Goal: Find specific page/section: Find specific page/section

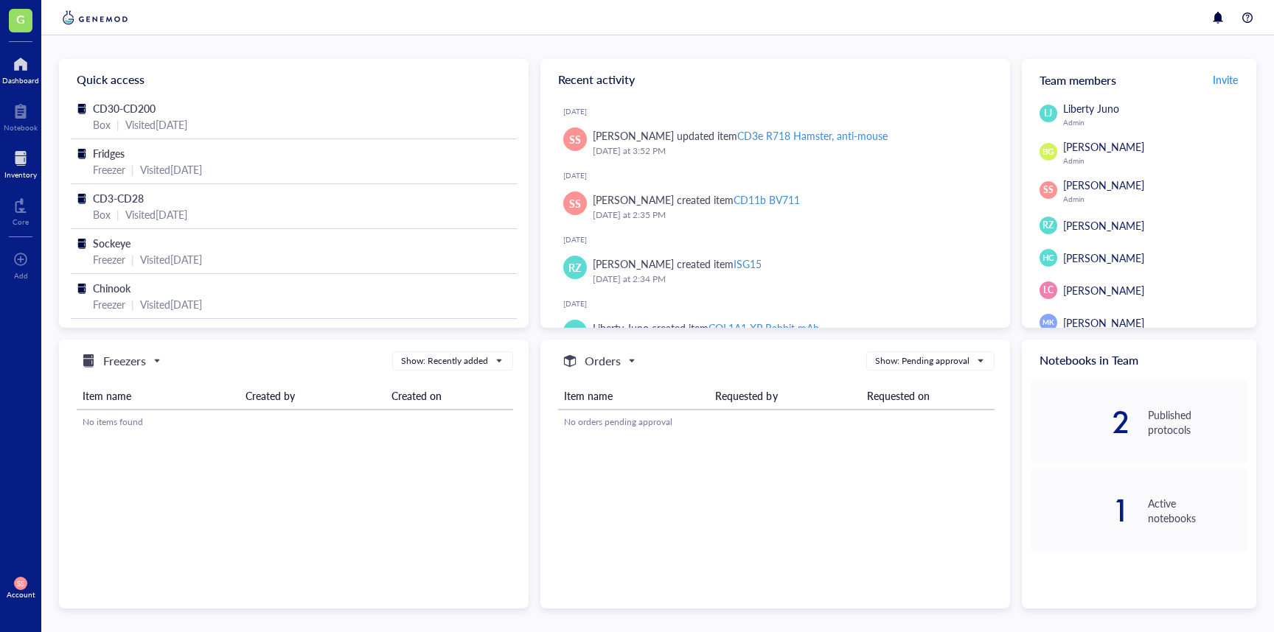
click at [22, 173] on div "Inventory" at bounding box center [20, 174] width 32 height 9
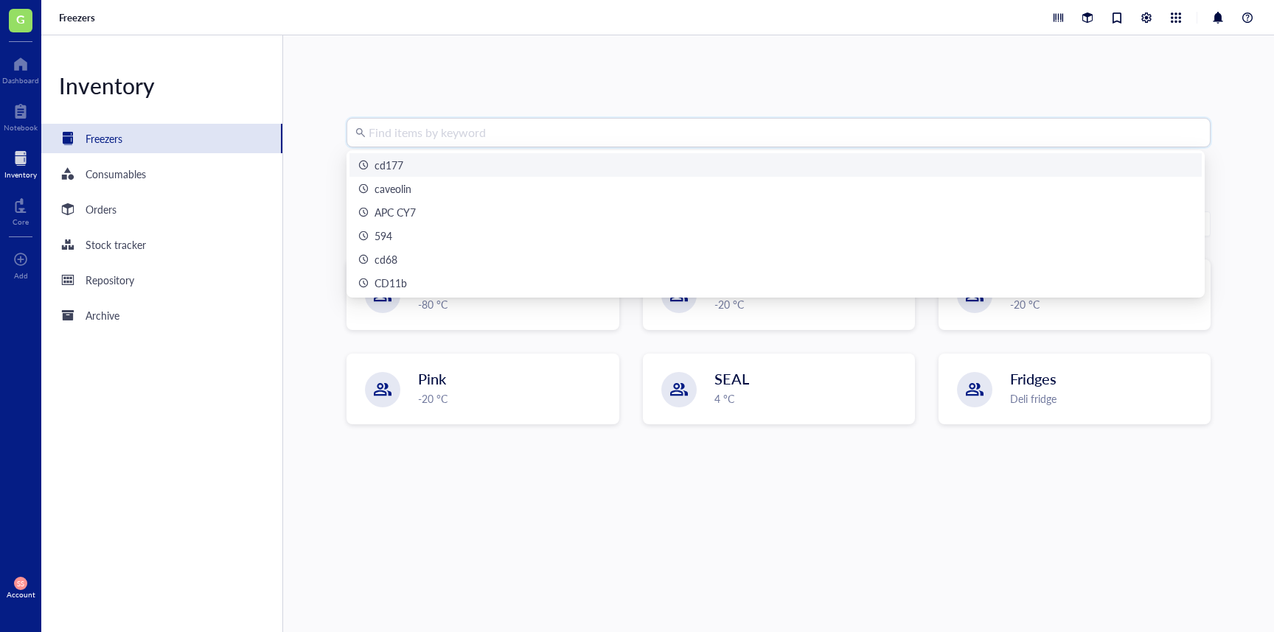
click at [430, 139] on input "search" at bounding box center [785, 133] width 833 height 28
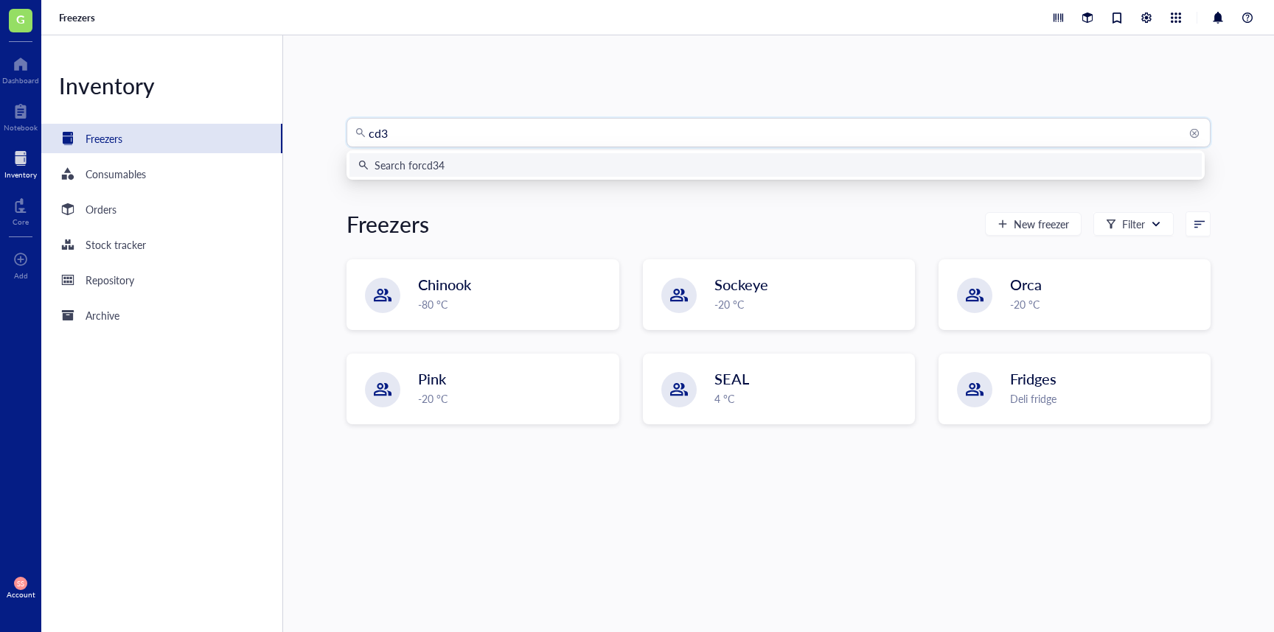
type input "cd34"
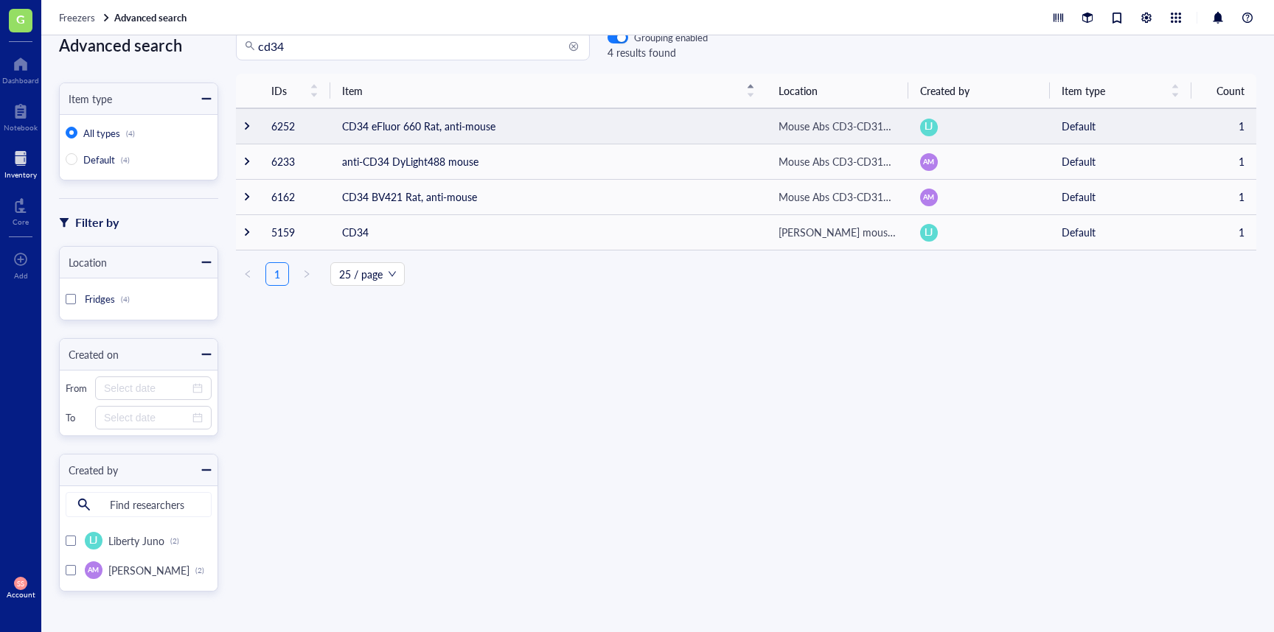
scroll to position [29, 0]
